Goal: Communication & Community: Answer question/provide support

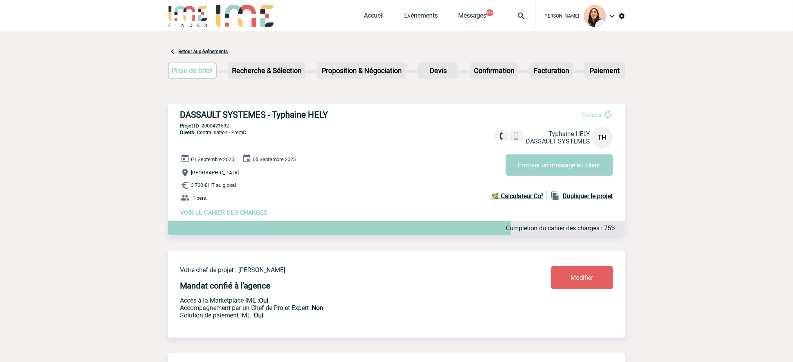
click at [529, 16] on img at bounding box center [521, 15] width 28 height 9
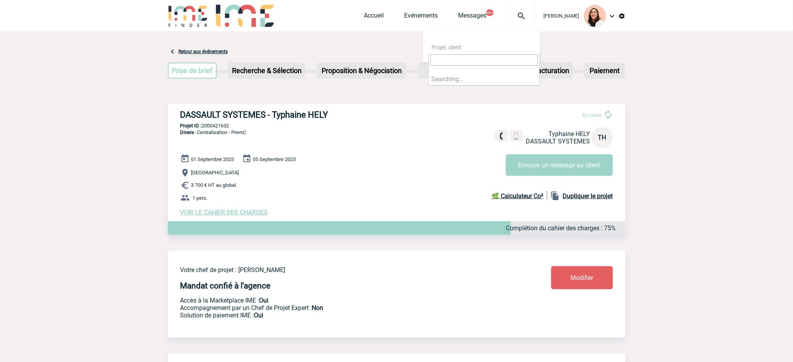
click at [507, 55] on input "search" at bounding box center [484, 59] width 108 height 11
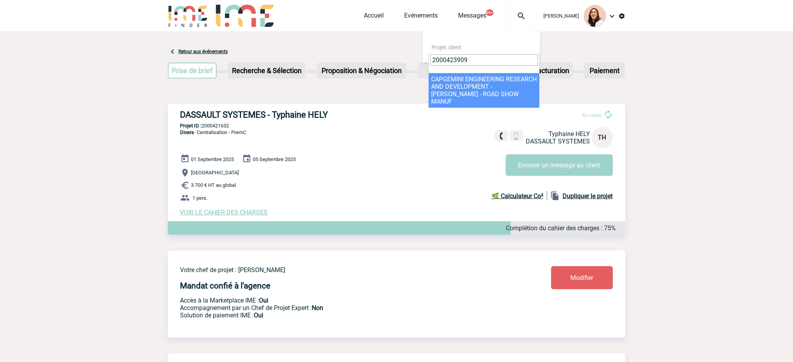
type input "2000423909"
select select "23410"
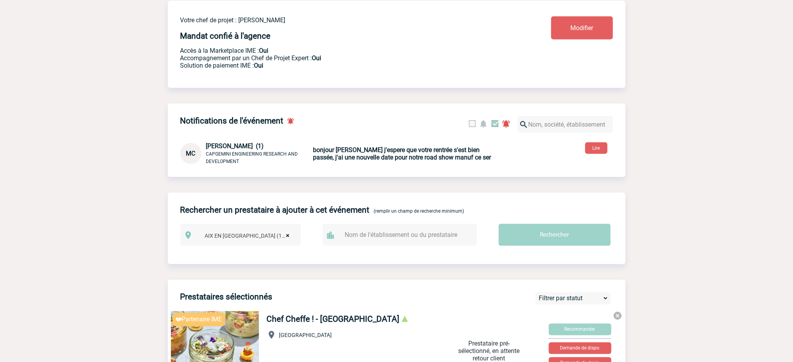
scroll to position [289, 0]
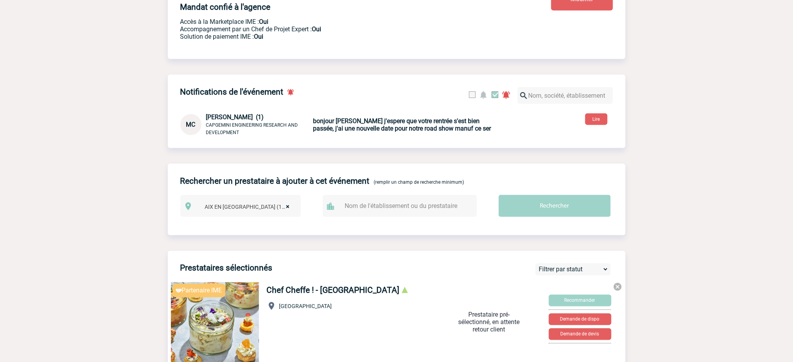
click at [410, 125] on b "bonjour Melissa j'espere que votre rentrée s'est bien passée, j'ai une nouvelle…" at bounding box center [402, 124] width 178 height 15
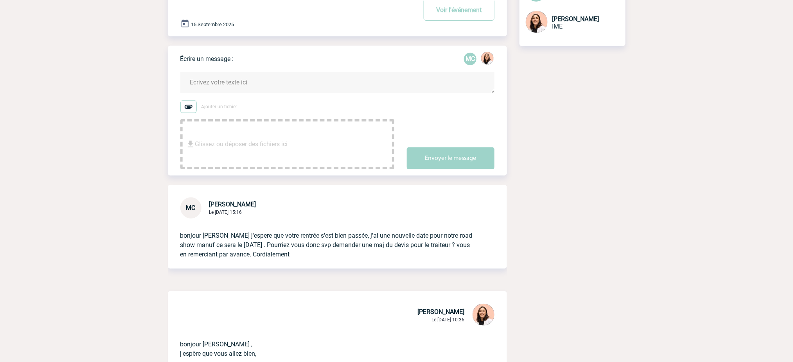
scroll to position [261, 0]
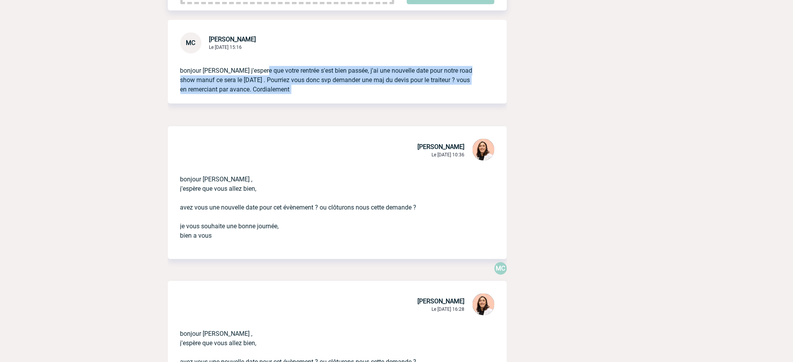
drag, startPoint x: 284, startPoint y: 85, endPoint x: 340, endPoint y: 108, distance: 61.0
click at [340, 108] on div at bounding box center [337, 107] width 339 height 1
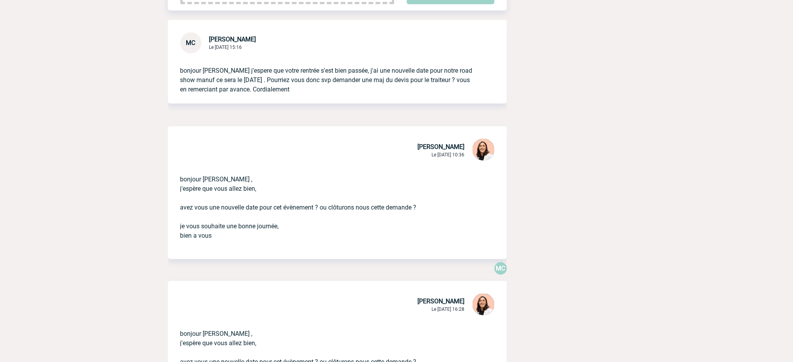
drag, startPoint x: 343, startPoint y: 75, endPoint x: 357, endPoint y: 96, distance: 25.0
click at [357, 96] on div "bonjour Melissa j'espere que votre rentrée s'est bien passée, j'ai une nouvelle…" at bounding box center [337, 79] width 339 height 50
drag, startPoint x: 315, startPoint y: 81, endPoint x: 341, endPoint y: 82, distance: 25.8
click at [341, 82] on p "bonjour Melissa j'espere que votre rentrée s'est bien passée, j'ai une nouvelle…" at bounding box center [326, 74] width 292 height 41
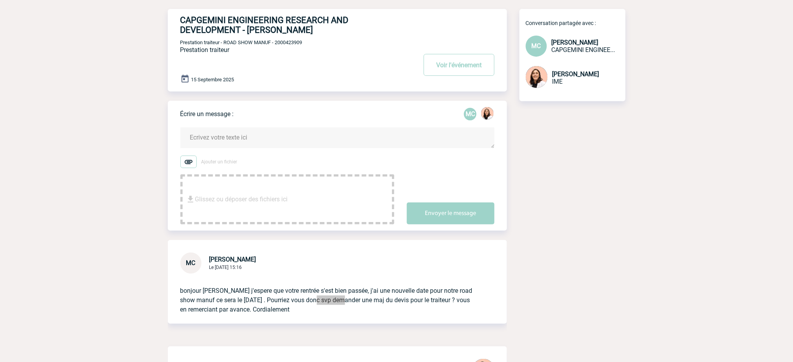
scroll to position [0, 0]
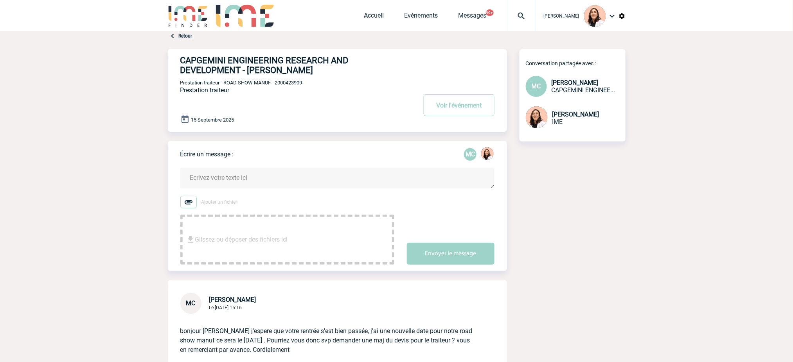
click at [527, 23] on div at bounding box center [521, 15] width 29 height 31
click at [491, 57] on input "search" at bounding box center [484, 59] width 108 height 11
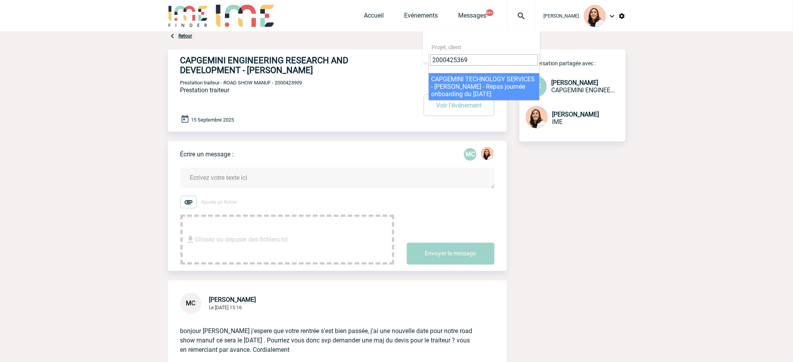
type input "2000425369"
select select "24870"
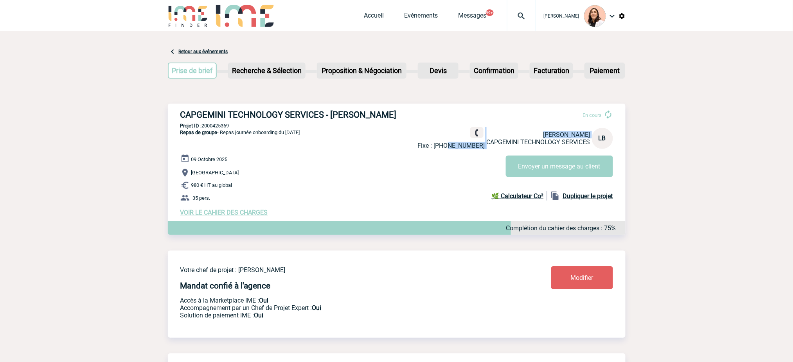
drag, startPoint x: 487, startPoint y: 142, endPoint x: 455, endPoint y: 147, distance: 32.7
click at [455, 147] on div "Fixe : +33157997564 Laura BARTIER CAPGEMINI TECHNOLOGY SERVICES LB" at bounding box center [515, 138] width 195 height 22
drag, startPoint x: 464, startPoint y: 153, endPoint x: 460, endPoint y: 152, distance: 4.4
click at [464, 153] on div "En cours Fixe : +33157997564 Laura BARTIER CAPGEMINI TECHNOLOGY SERVICES LB Env…" at bounding box center [518, 141] width 201 height 74
drag, startPoint x: 453, startPoint y: 144, endPoint x: 484, endPoint y: 145, distance: 30.9
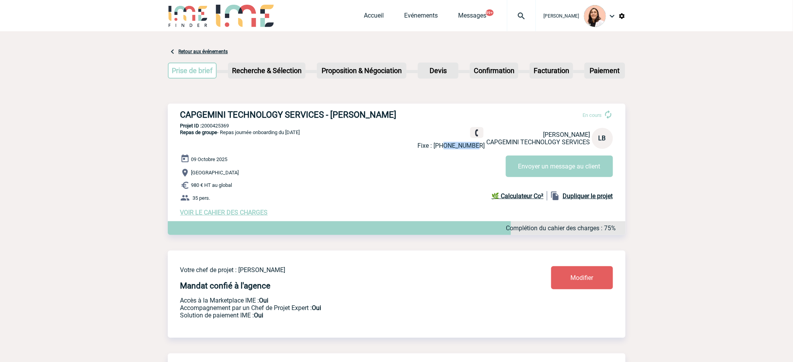
click at [484, 145] on p "Fixe : +33157997564" at bounding box center [451, 145] width 67 height 7
copy p "157997564"
click at [316, 118] on h3 "CAPGEMINI TECHNOLOGY SERVICES - Laura BARTIER" at bounding box center [297, 115] width 235 height 10
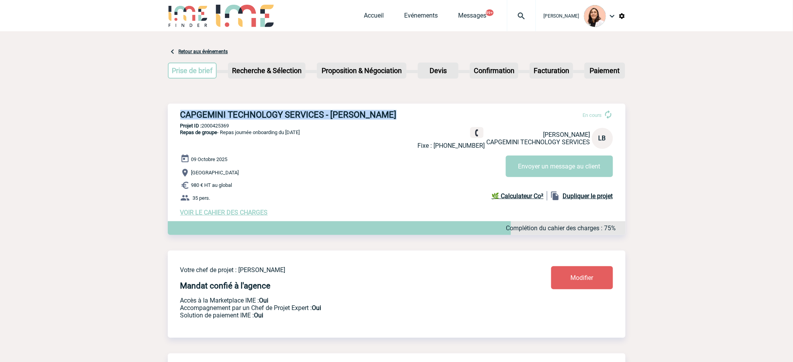
copy div "CAPGEMINI TECHNOLOGY SERVICES - Laura BARTIER"
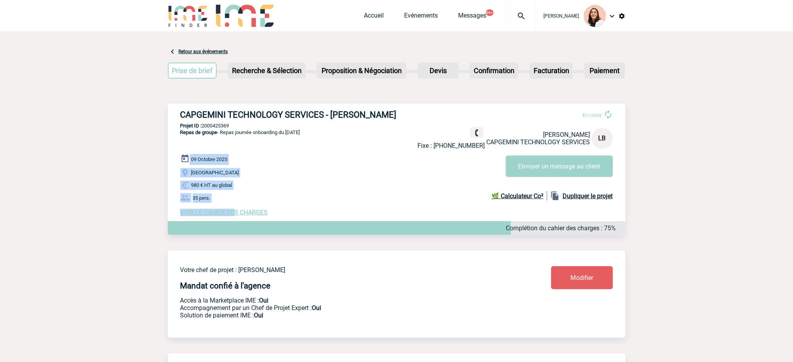
drag, startPoint x: 235, startPoint y: 205, endPoint x: 190, endPoint y: 163, distance: 61.7
click at [186, 161] on div "09 Octobre 2025 Lyon 980 € HT au global 35 pers. VOIR LE CAHIER DES CHARGES Com…" at bounding box center [402, 185] width 445 height 62
click at [228, 185] on span "980 € HT au global" at bounding box center [211, 186] width 41 height 6
drag, startPoint x: 220, startPoint y: 198, endPoint x: 182, endPoint y: 158, distance: 54.8
click at [182, 158] on div "09 Octobre 2025 Lyon 980 € HT au global 35 pers. VOIR LE CAHIER DES CHARGES Com…" at bounding box center [402, 185] width 445 height 62
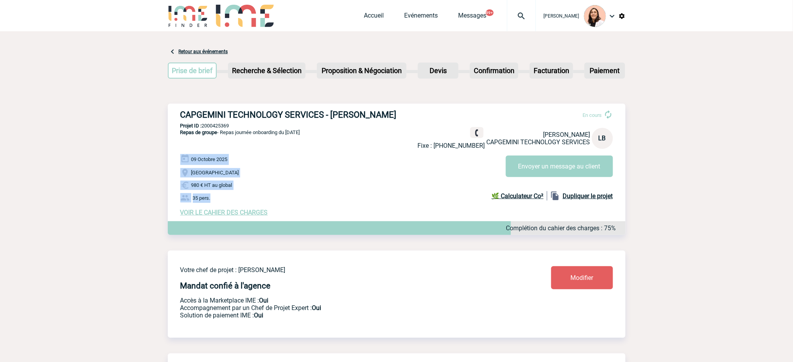
copy div "09 Octobre 2025 Lyon 980 € HT au global 35 pers."
drag, startPoint x: 223, startPoint y: 133, endPoint x: 282, endPoint y: 138, distance: 60.0
click at [282, 138] on p "Repas de groupe - Repas journée onboarding du 9 octobre 2025" at bounding box center [234, 141] width 132 height 25
copy span "Repas journée onboarding"
drag, startPoint x: 390, startPoint y: 157, endPoint x: 331, endPoint y: 147, distance: 60.3
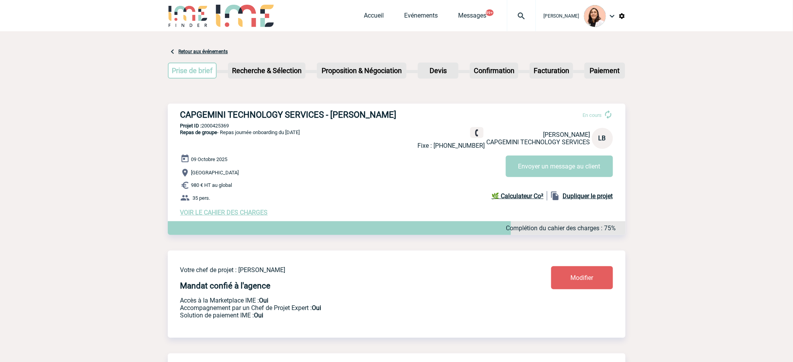
click at [380, 154] on div "CAPGEMINI TECHNOLOGY SERVICES - Laura BARTIER En cours Fixe : +33157997564 Laur…" at bounding box center [397, 163] width 458 height 119
drag, startPoint x: 222, startPoint y: 132, endPoint x: 281, endPoint y: 131, distance: 59.1
click at [281, 131] on span "Repas de groupe - Repas journée onboarding du 9 octobre 2025" at bounding box center [240, 132] width 120 height 6
copy span "Repas journée onboarding"
drag, startPoint x: 296, startPoint y: 138, endPoint x: 333, endPoint y: 132, distance: 37.7
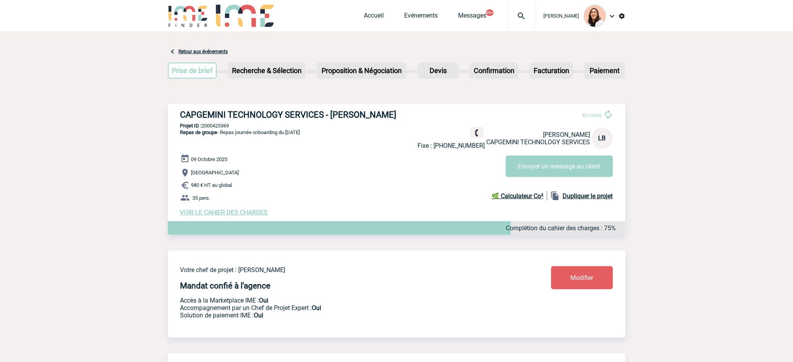
click at [298, 137] on p "Repas de groupe - Repas journée onboarding du 9 octobre 2025" at bounding box center [234, 141] width 132 height 25
click at [327, 129] on div "CAPGEMINI TECHNOLOGY SERVICES - Laura BARTIER En cours Fixe : +33157997564 Laur…" at bounding box center [397, 163] width 458 height 119
drag, startPoint x: 329, startPoint y: 134, endPoint x: 222, endPoint y: 146, distance: 108.2
click at [222, 146] on div "CAPGEMINI TECHNOLOGY SERVICES - Laura BARTIER En cours Fixe : +33157997564 Laur…" at bounding box center [397, 163] width 458 height 119
copy span "Repas journée onboarding du 9 octobre 2025"
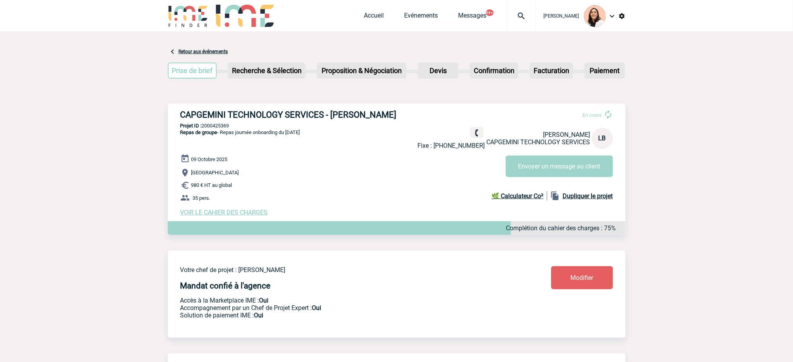
click at [326, 167] on div "09 Octobre 2025 Lyon 980 € HT au global 35 pers. VOIR LE CAHIER DES CHARGES Com…" at bounding box center [402, 185] width 445 height 62
click at [234, 128] on p "Projet ID : 2000425369" at bounding box center [397, 126] width 458 height 6
click at [229, 127] on p "Projet ID : 2000425369" at bounding box center [397, 126] width 458 height 6
copy p "2000425369"
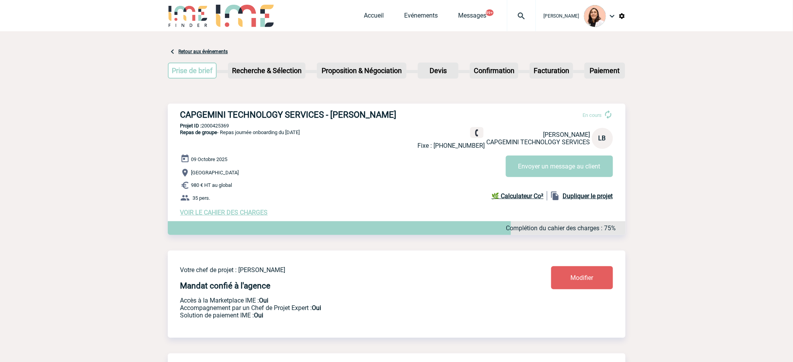
click at [334, 113] on h3 "CAPGEMINI TECHNOLOGY SERVICES - [PERSON_NAME]" at bounding box center [297, 115] width 235 height 10
copy h3 "Laura"
click at [385, 115] on h3 "CAPGEMINI TECHNOLOGY SERVICES - [PERSON_NAME]" at bounding box center [297, 115] width 235 height 10
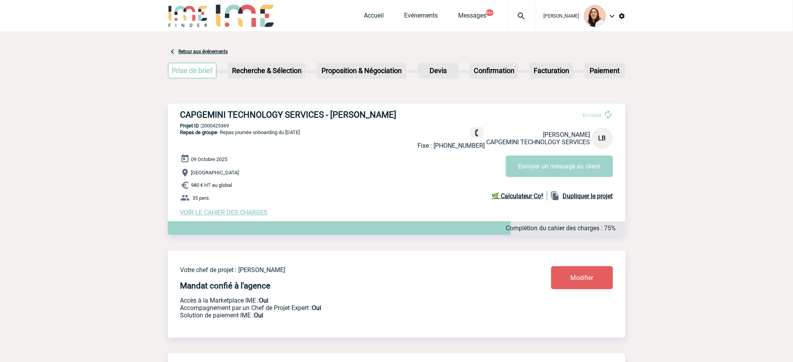
click at [365, 111] on h3 "CAPGEMINI TECHNOLOGY SERVICES - [PERSON_NAME]" at bounding box center [297, 115] width 235 height 10
copy h3 "BARTIER"
click at [232, 128] on p "Projet ID : 2000425369" at bounding box center [397, 126] width 458 height 6
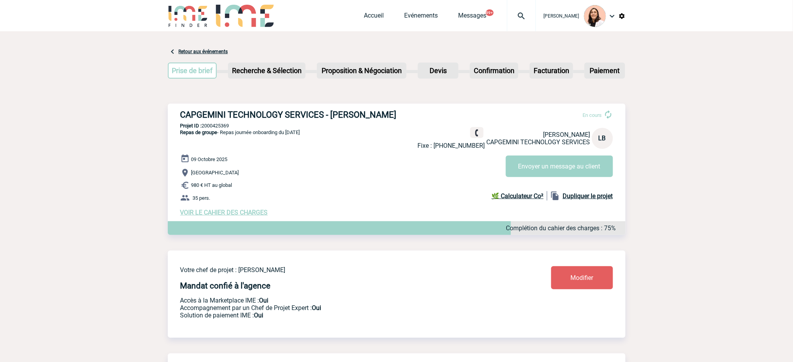
click at [226, 128] on p "Projet ID : 2000425369" at bounding box center [397, 126] width 458 height 6
copy p "2000425369"
click at [521, 21] on div at bounding box center [521, 15] width 29 height 31
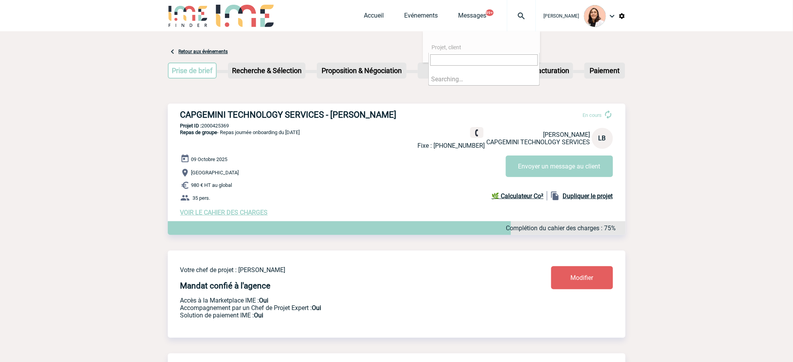
click at [505, 61] on input "search" at bounding box center [484, 59] width 108 height 11
type input "2000423909"
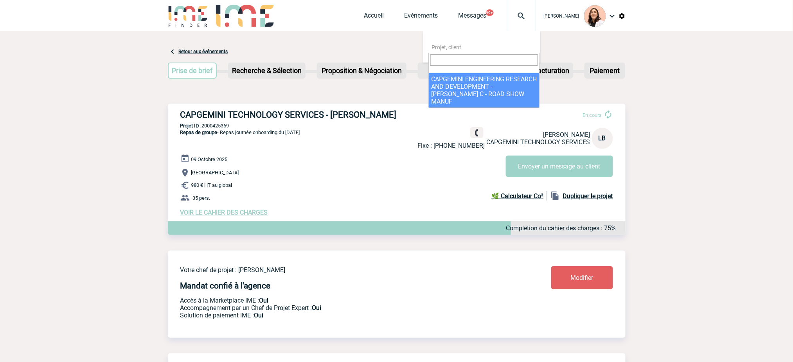
select select "23410"
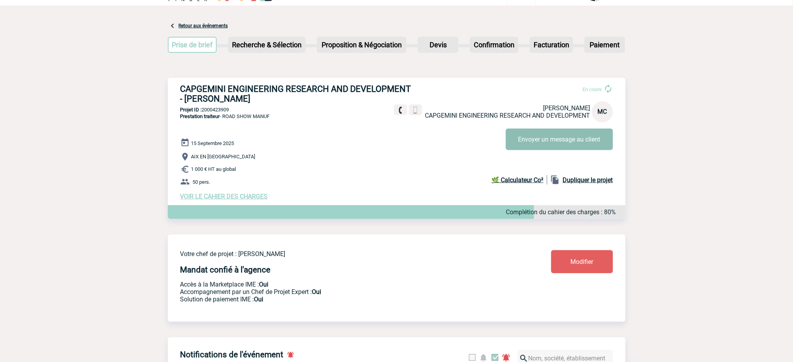
scroll to position [20, 0]
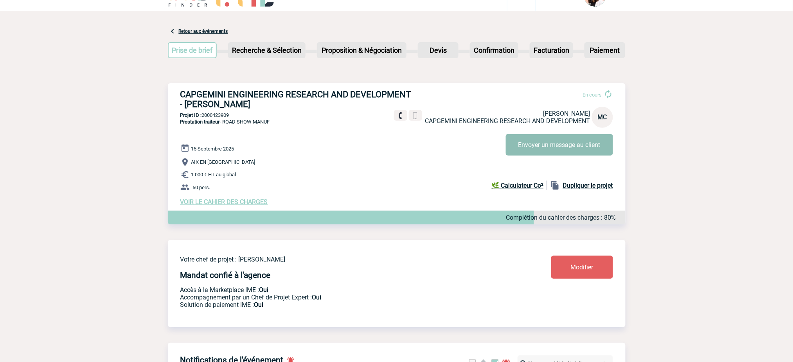
click at [576, 137] on button "Envoyer un message au client" at bounding box center [559, 145] width 107 height 22
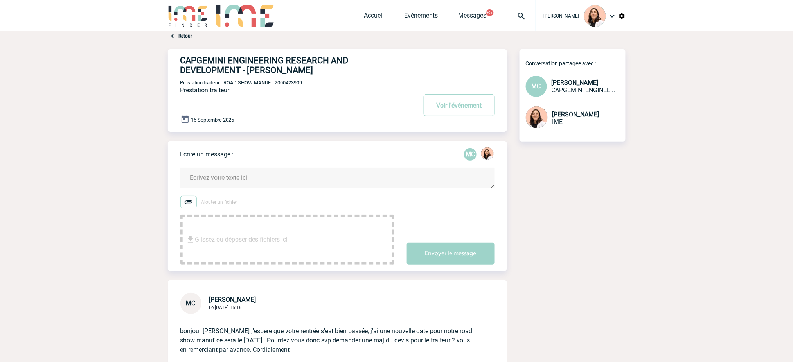
click at [283, 185] on textarea at bounding box center [337, 178] width 314 height 21
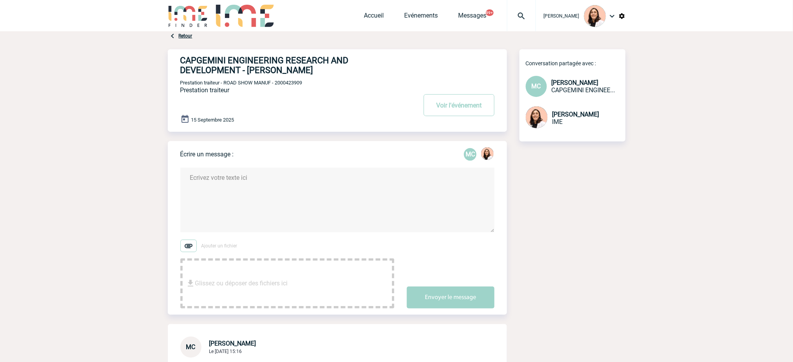
paste textarea "Bonjour [PERSON_NAME], J’espère que vous allez bien et vous remercie pour votre…"
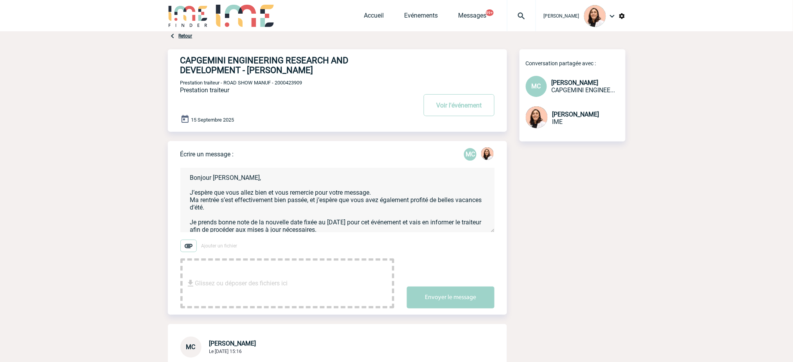
click at [389, 193] on textarea "Bonjour [PERSON_NAME], J’espère que vous allez bien et vous remercie pour votre…" at bounding box center [337, 200] width 314 height 65
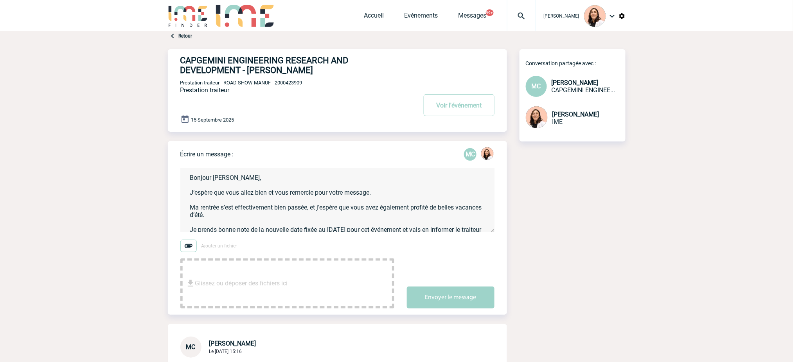
click at [278, 183] on textarea "Bonjour [PERSON_NAME], J’espère que vous allez bien et vous remercie pour votre…" at bounding box center [337, 200] width 314 height 65
click at [221, 187] on textarea "Bonjour [PERSON_NAME], J’espère que vous allez bien et vous remercie pour votre…" at bounding box center [337, 200] width 314 height 65
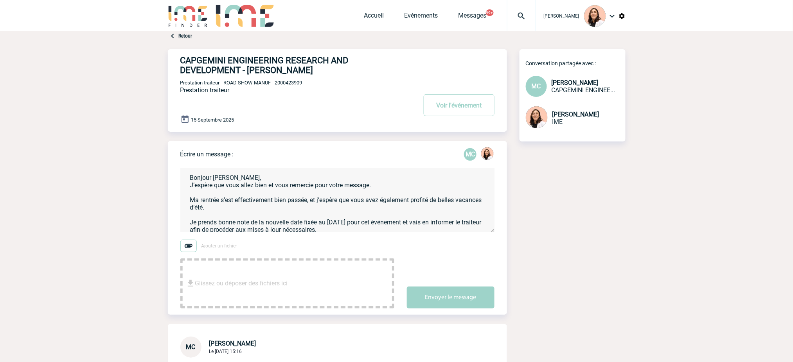
scroll to position [34, 0]
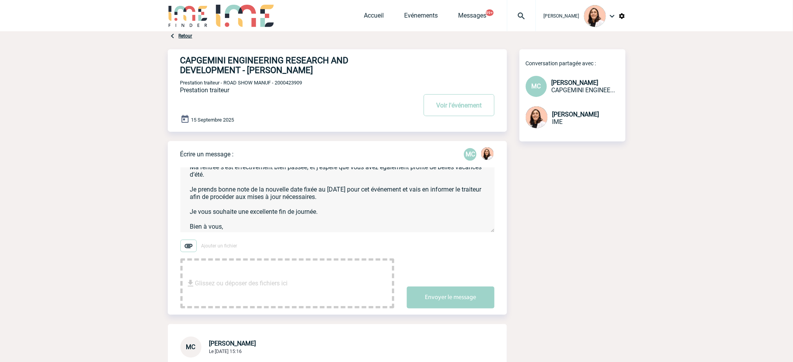
click at [318, 198] on textarea "Bonjour [PERSON_NAME], J’espère que vous allez bien et vous remercie pour votre…" at bounding box center [337, 200] width 314 height 65
click at [363, 208] on textarea "Bonjour Mélanie, J’espère que vous allez bien et vous remercie pour votre messa…" at bounding box center [337, 200] width 314 height 65
click at [217, 201] on textarea "Bonjour Mélanie, J’espère que vous allez bien et vous remercie pour votre messa…" at bounding box center [337, 200] width 314 height 65
click at [378, 203] on textarea "Bonjour Mélanie, J’espère que vous allez bien et vous remercie pour votre messa…" at bounding box center [337, 200] width 314 height 65
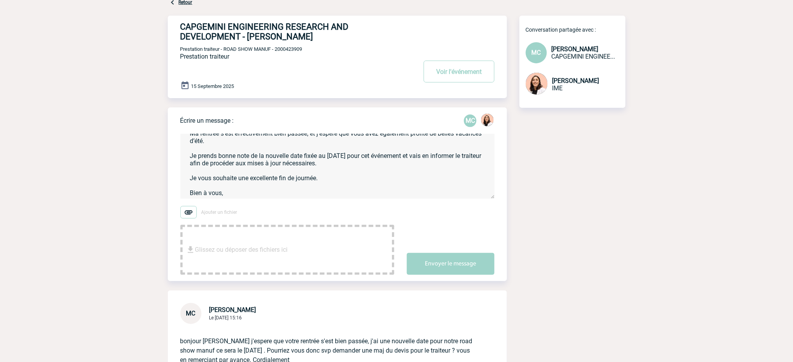
scroll to position [52, 0]
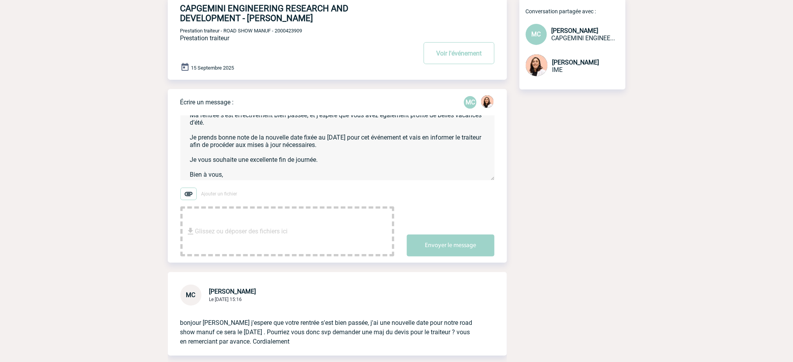
click at [253, 172] on textarea "Bonjour Mélanie, J’espère que vous allez bien et vous remercie pour votre messa…" at bounding box center [337, 148] width 314 height 65
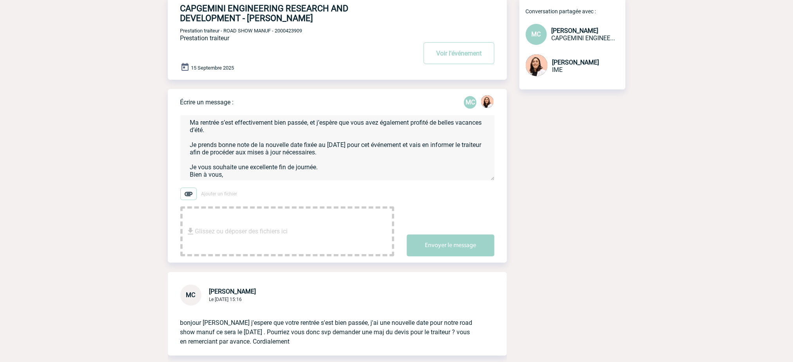
scroll to position [26, 0]
type textarea "Bonjour Mélanie, J’espère que vous allez bien et vous remercie pour votre messa…"
click at [468, 240] on button "Envoyer le message" at bounding box center [451, 246] width 88 height 22
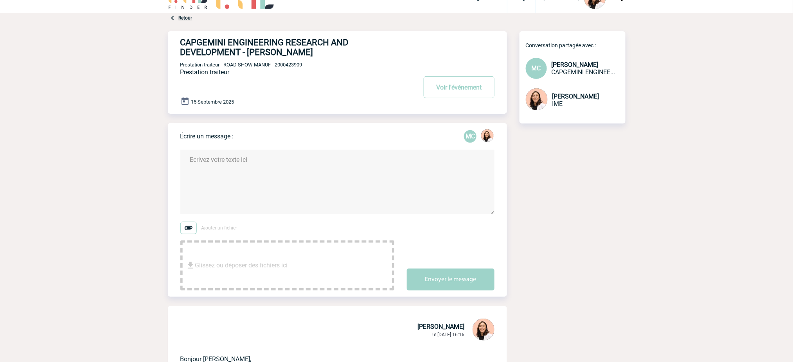
scroll to position [0, 0]
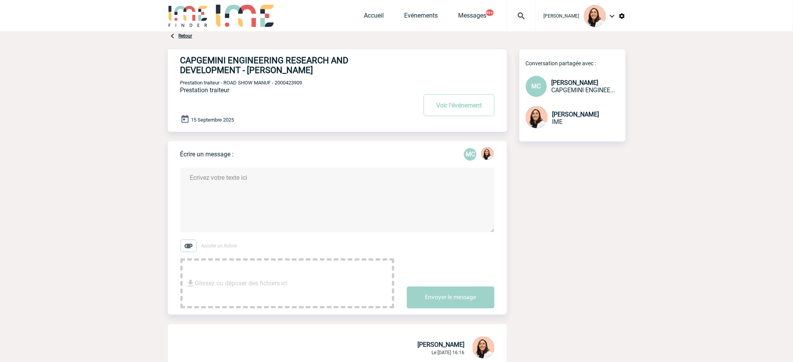
drag, startPoint x: 522, startPoint y: 14, endPoint x: 515, endPoint y: 24, distance: 12.3
click at [522, 14] on img at bounding box center [521, 15] width 28 height 9
click at [469, 58] on input "search" at bounding box center [484, 59] width 108 height 11
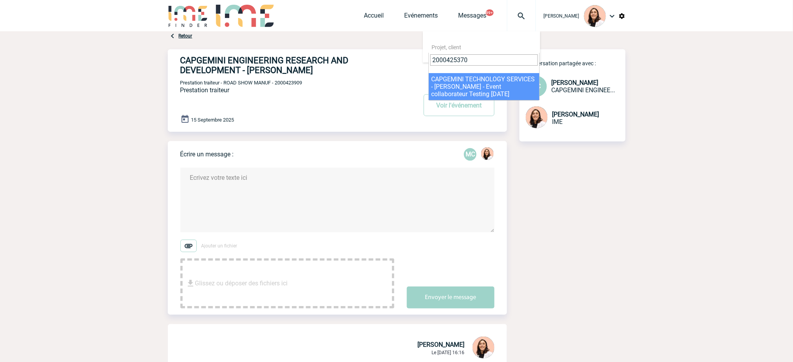
type input "2000425370"
select select "24871"
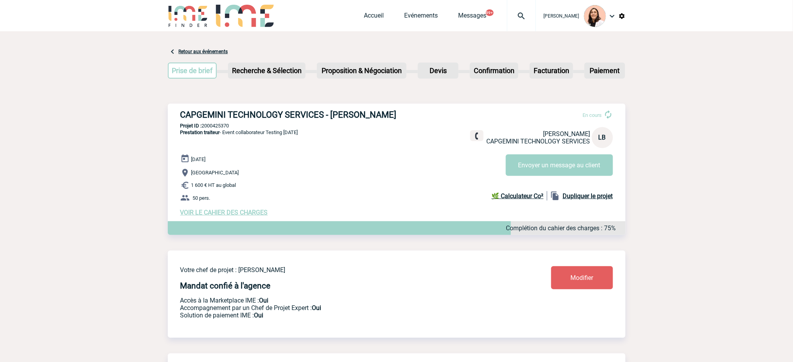
click at [246, 116] on h3 "CAPGEMINI TECHNOLOGY SERVICES - [PERSON_NAME]" at bounding box center [297, 115] width 235 height 10
copy div "CAPGEMINI TECHNOLOGY SERVICES - [PERSON_NAME]"
click at [238, 199] on p "50 pers." at bounding box center [402, 197] width 445 height 9
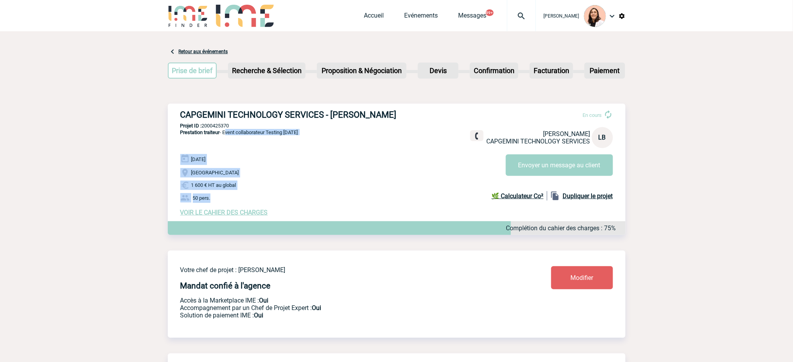
drag, startPoint x: 234, startPoint y: 198, endPoint x: 226, endPoint y: 136, distance: 63.1
click at [226, 136] on div "CAPGEMINI TECHNOLOGY SERVICES - [PERSON_NAME] En cours [PERSON_NAME] CAPGEMINI …" at bounding box center [397, 163] width 458 height 119
copy div "Event collaborateur Testing [DATE] [DATE] [GEOGRAPHIC_DATA] 1 600 € HT au globa…"
